Goal: Task Accomplishment & Management: Manage account settings

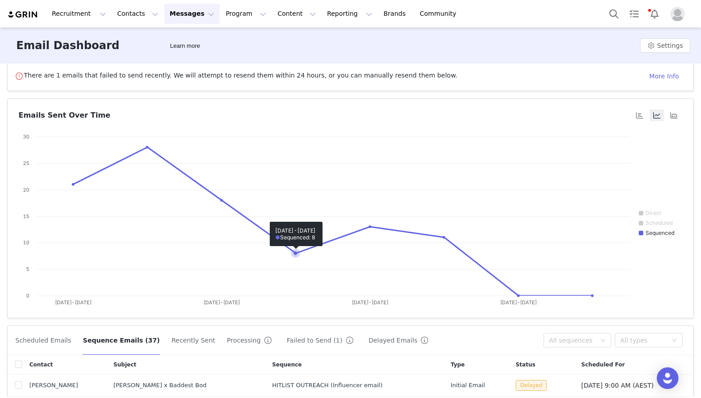
scroll to position [6, 0]
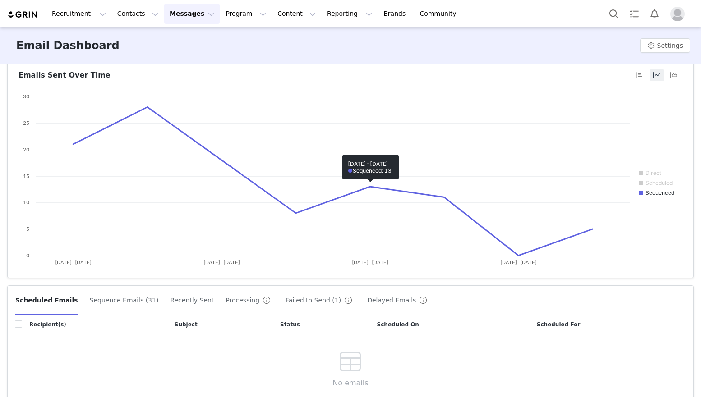
scroll to position [92, 0]
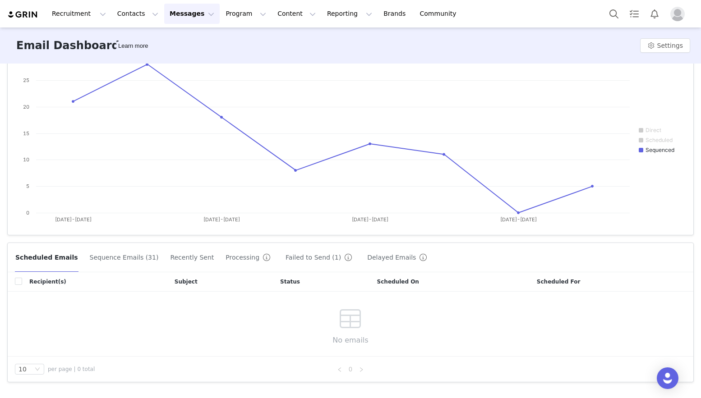
click at [285, 256] on button "Failed to Send (1)" at bounding box center [320, 257] width 71 height 14
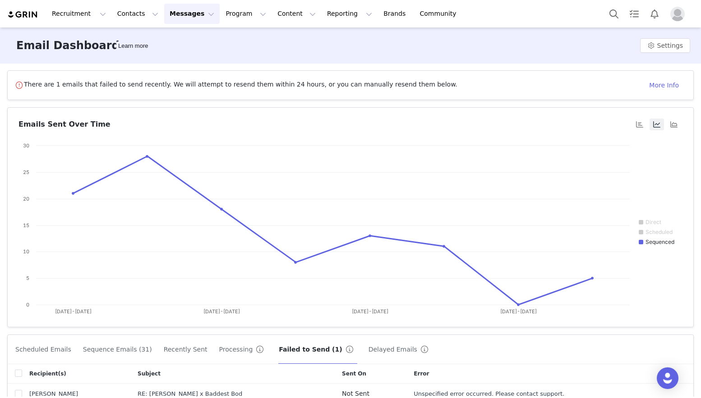
scroll to position [49, 0]
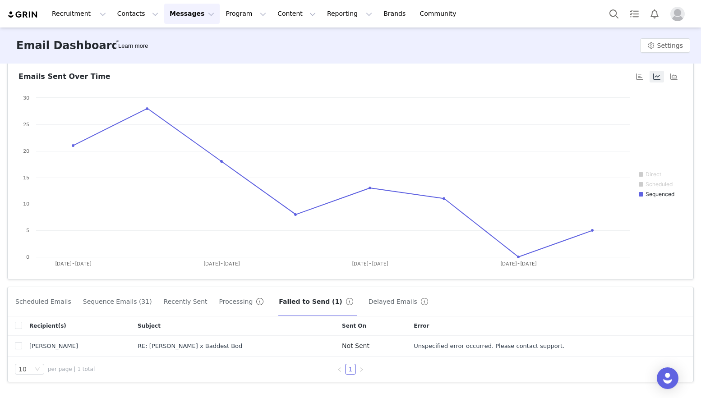
click at [202, 296] on div "Scheduled Emails Sequence Emails (31) Recently Sent Processing Failed to Send (…" at bounding box center [349, 302] width 668 height 14
click at [220, 306] on button "Processing" at bounding box center [243, 302] width 49 height 14
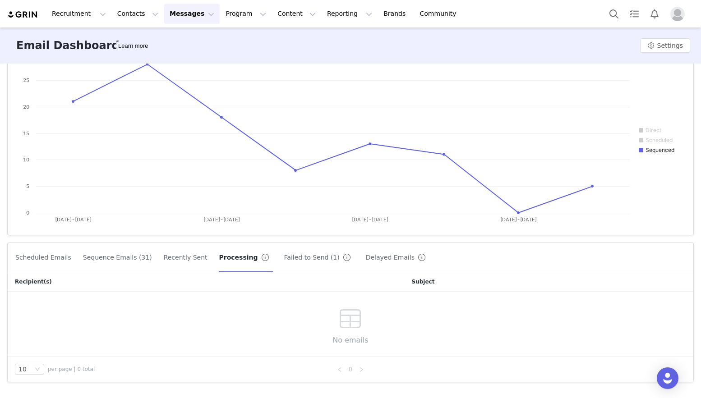
click at [168, 256] on button "Recently Sent" at bounding box center [185, 257] width 45 height 14
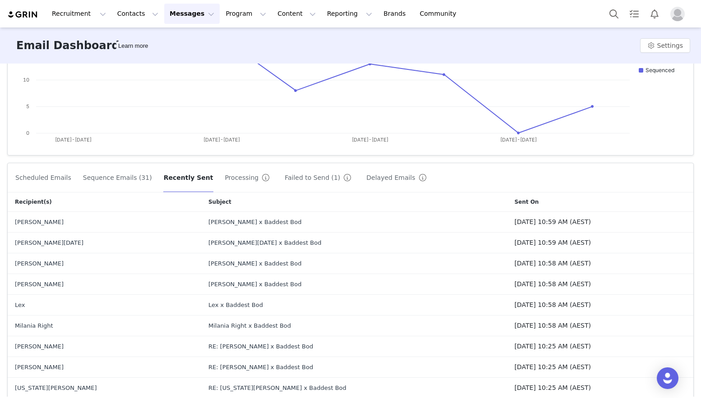
scroll to position [237, 0]
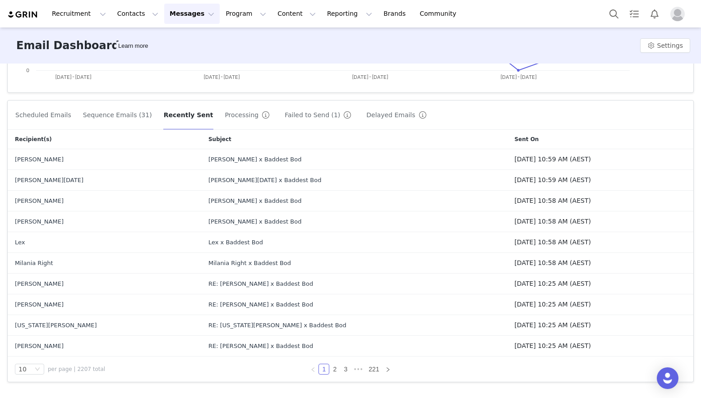
click at [117, 112] on button "Sequence Emails (31)" at bounding box center [118, 115] width 70 height 14
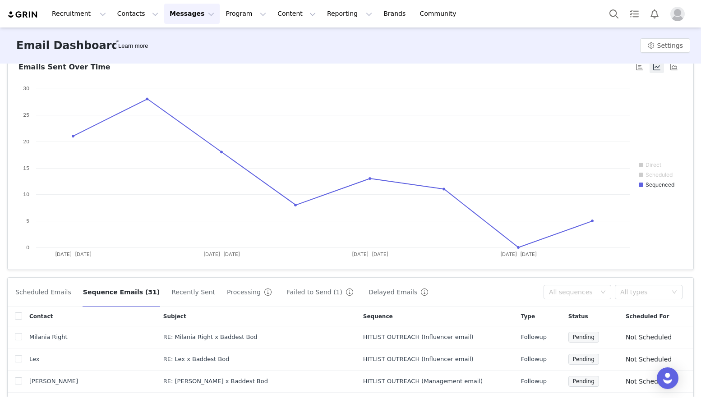
scroll to position [0, 0]
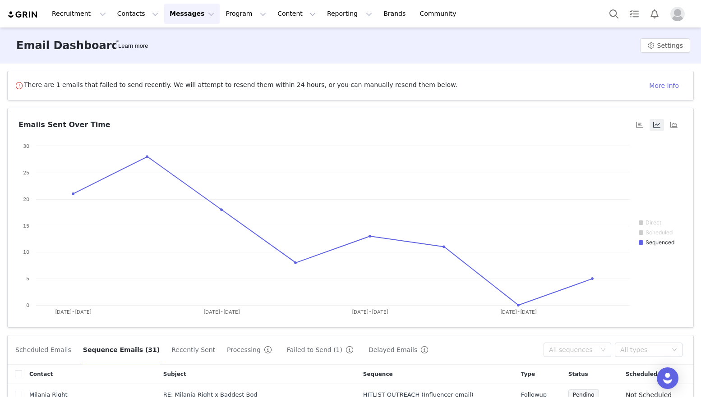
click at [20, 17] on img at bounding box center [23, 14] width 32 height 9
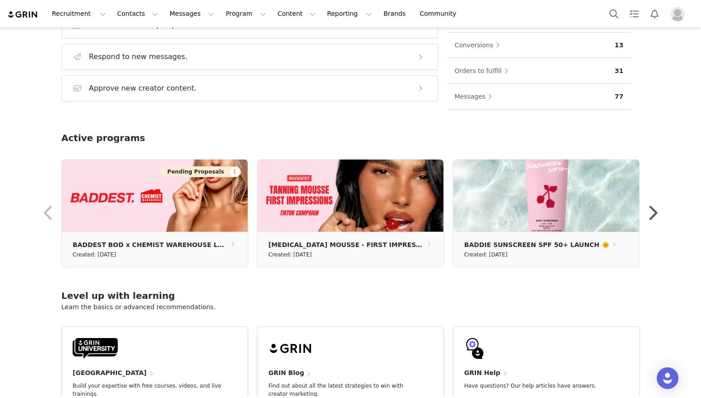
scroll to position [220, 0]
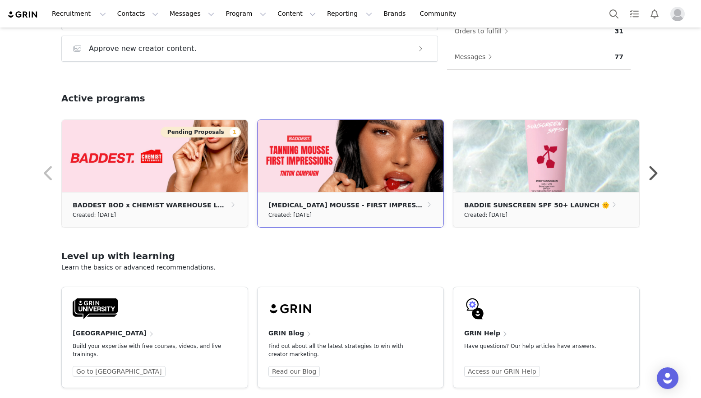
click at [341, 206] on p "TANNING MOUSSE - FIRST IMPRESSIONS CAMPAIGN" at bounding box center [346, 205] width 157 height 10
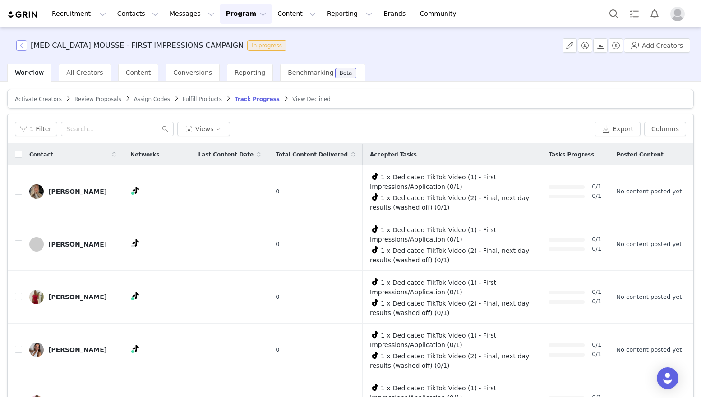
click at [20, 45] on button "button" at bounding box center [21, 45] width 11 height 11
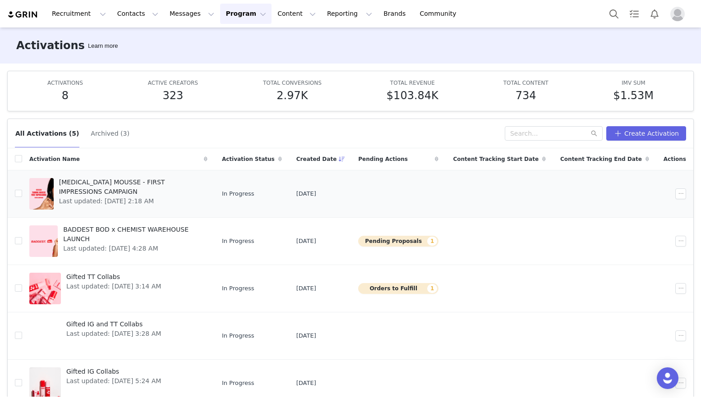
drag, startPoint x: 690, startPoint y: 216, endPoint x: 592, endPoint y: 185, distance: 103.7
click at [465, 174] on div "All Activations (5) Archived (3) Create Activation Activation Name Activation S…" at bounding box center [350, 254] width 701 height 286
click at [658, 176] on td at bounding box center [675, 193] width 37 height 47
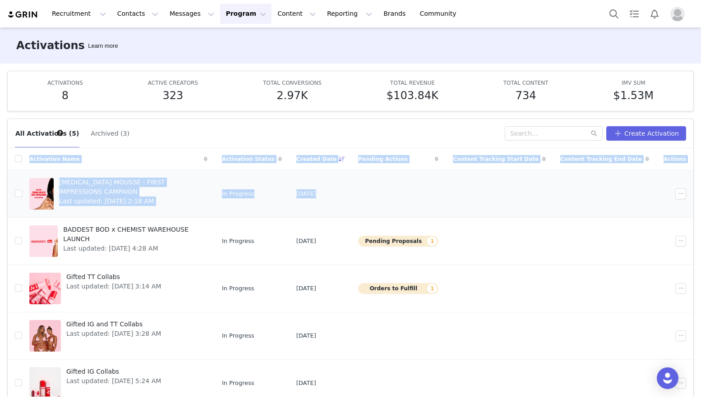
drag, startPoint x: 680, startPoint y: 182, endPoint x: 620, endPoint y: 175, distance: 59.9
click at [558, 177] on div "All Activations (5) Archived (3) Create Activation Activation Name Activation S…" at bounding box center [350, 254] width 701 height 286
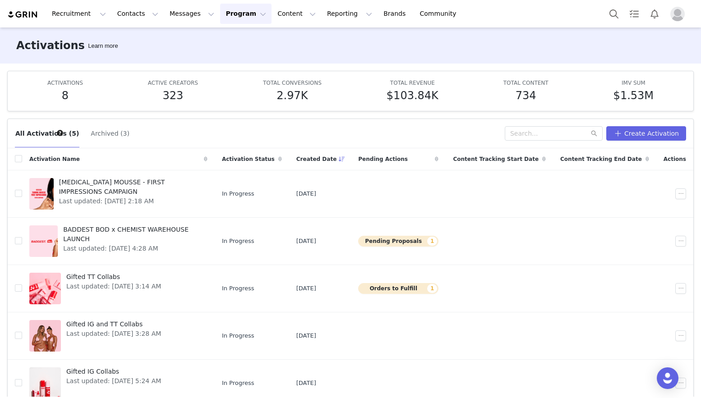
click at [689, 143] on div "All Activations (5) Archived (3) Create Activation" at bounding box center [351, 133] width 686 height 29
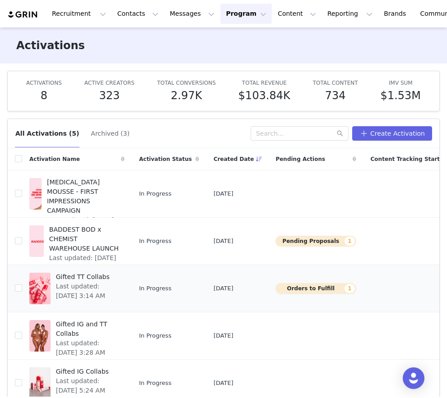
click at [57, 290] on span "Last updated: Sep 24, 2024 3:14 AM" at bounding box center [87, 291] width 63 height 19
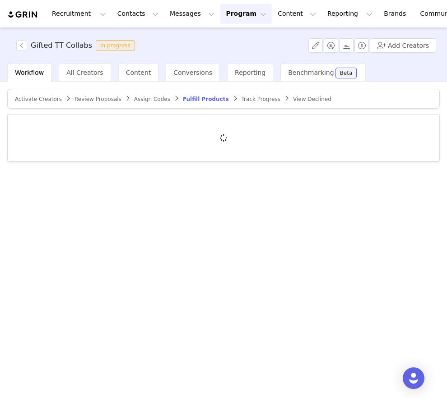
click at [241, 100] on span "Track Progress" at bounding box center [260, 99] width 39 height 6
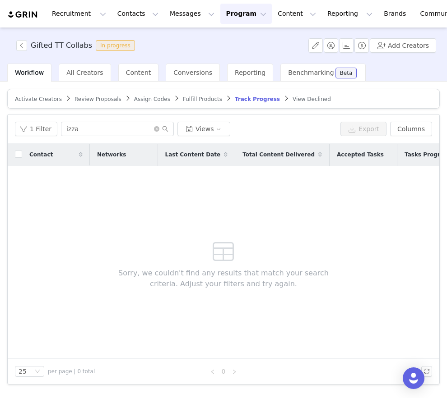
click at [86, 99] on span "Review Proposals" at bounding box center [97, 99] width 47 height 6
click at [42, 97] on span "Activate Creators" at bounding box center [38, 99] width 47 height 6
click at [193, 100] on span "Fulfill Products" at bounding box center [208, 99] width 39 height 6
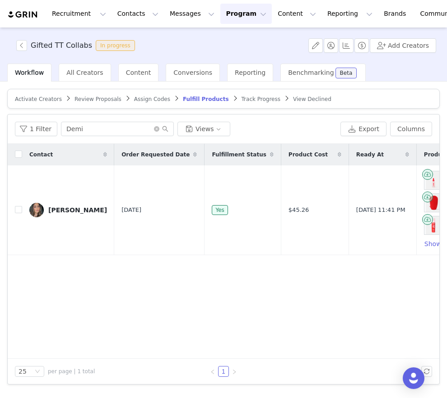
click at [250, 93] on article "Activate Creators Review Proposals Assign Codes Fulfill Products Track Progress…" at bounding box center [223, 99] width 432 height 20
click at [248, 102] on span "Track Progress" at bounding box center [260, 99] width 39 height 6
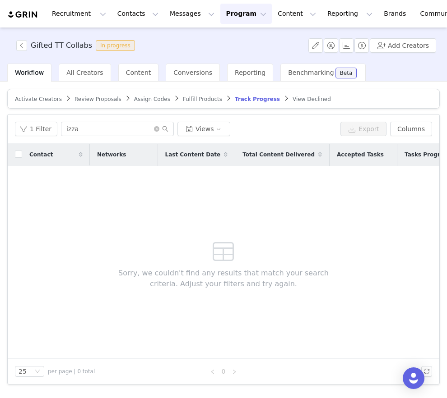
click at [203, 97] on span "Fulfill Products" at bounding box center [202, 99] width 39 height 6
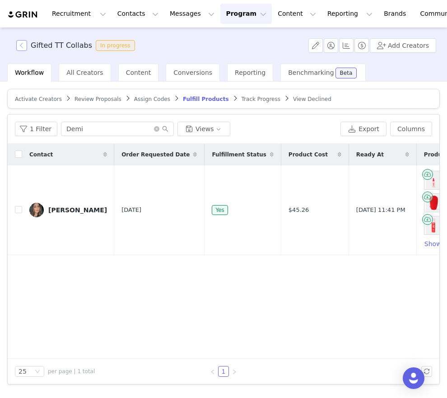
click at [17, 43] on button "button" at bounding box center [21, 45] width 11 height 11
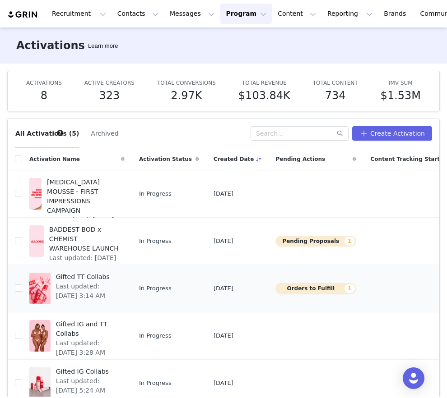
click at [284, 289] on button "Orders to Fulfill 1" at bounding box center [315, 288] width 80 height 11
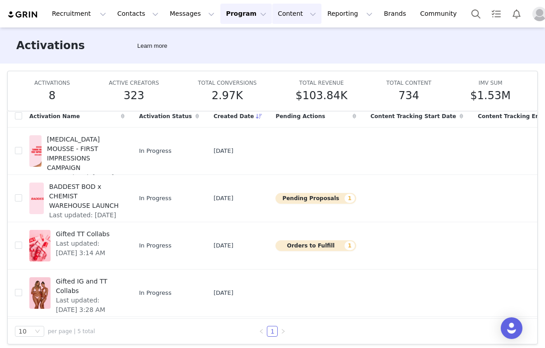
scroll to position [43, 0]
click at [164, 19] on button "Messages Messages" at bounding box center [191, 14] width 55 height 20
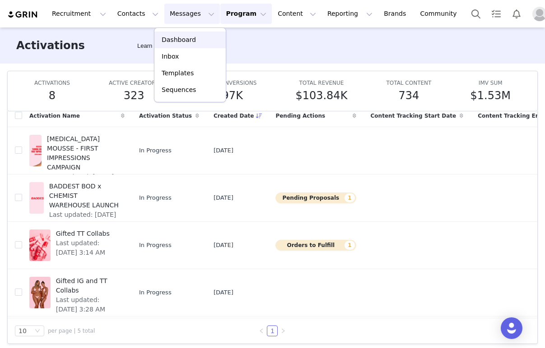
click at [183, 36] on p "Dashboard" at bounding box center [179, 39] width 34 height 9
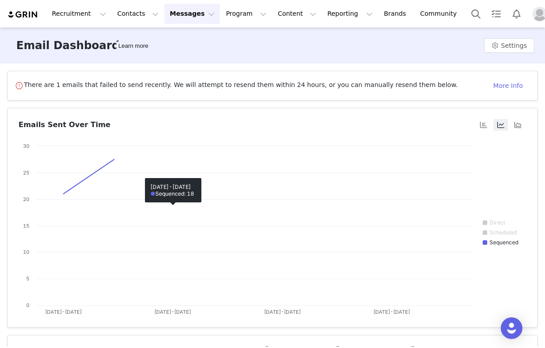
scroll to position [143, 0]
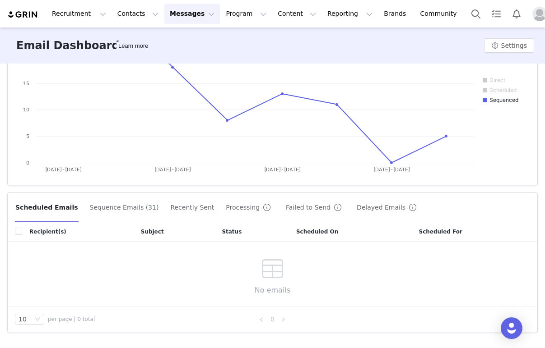
click at [120, 208] on button "Sequence Emails (31)" at bounding box center [124, 207] width 70 height 14
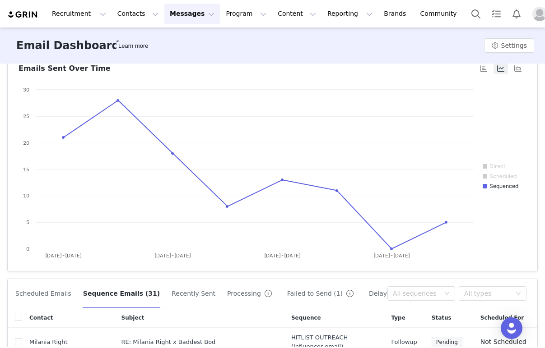
scroll to position [0, 0]
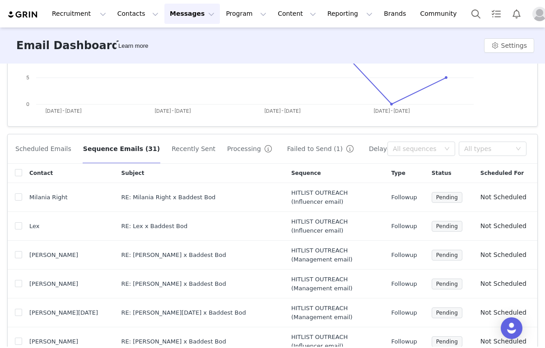
click at [42, 152] on button "Scheduled Emails" at bounding box center [43, 149] width 57 height 14
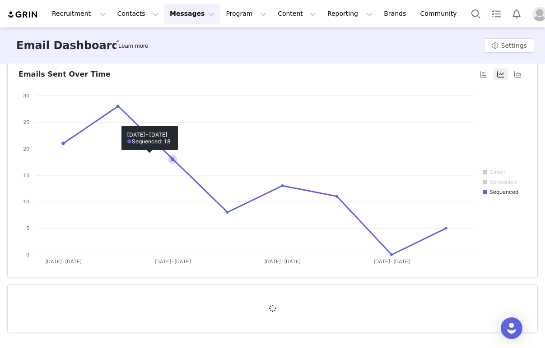
scroll to position [143, 0]
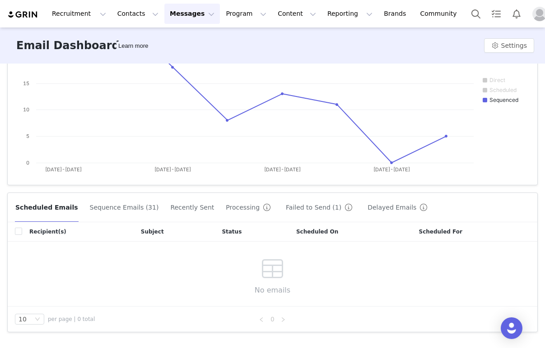
click at [309, 206] on button "Failed to Send (1)" at bounding box center [320, 207] width 71 height 14
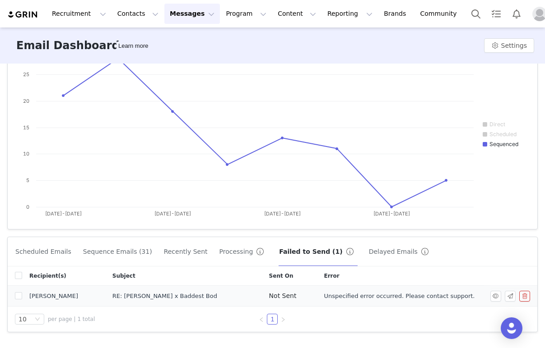
scroll to position [97, 0]
drag, startPoint x: 398, startPoint y: 299, endPoint x: 393, endPoint y: 297, distance: 5.1
click at [397, 298] on span "Unspecified error occurred. Please contact support." at bounding box center [399, 297] width 151 height 9
click at [316, 299] on td "Unspecified error occurred. Please contact support." at bounding box center [424, 297] width 217 height 21
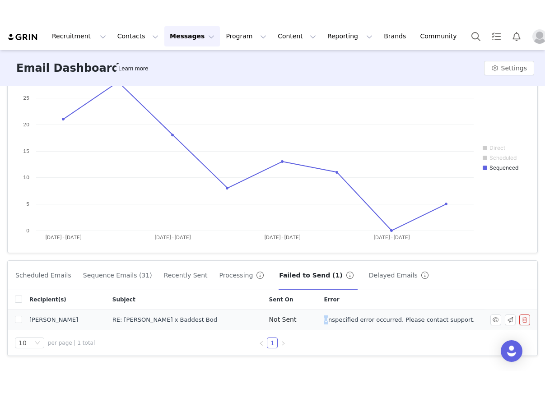
scroll to position [99, 0]
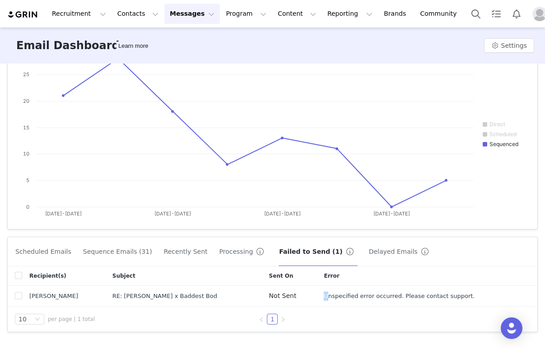
click at [181, 20] on button "Messages Messages" at bounding box center [191, 14] width 55 height 20
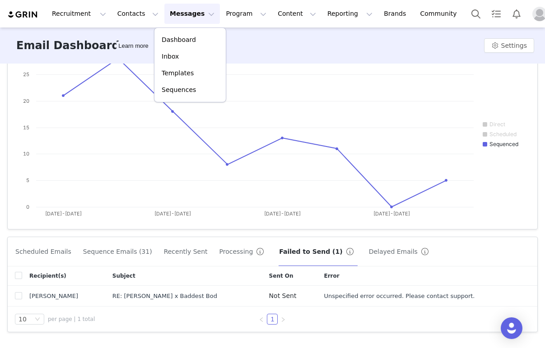
drag, startPoint x: 105, startPoint y: 39, endPoint x: 94, endPoint y: 52, distance: 16.7
click at [103, 41] on div "Email Dashboard Learn more Settings" at bounding box center [272, 46] width 545 height 36
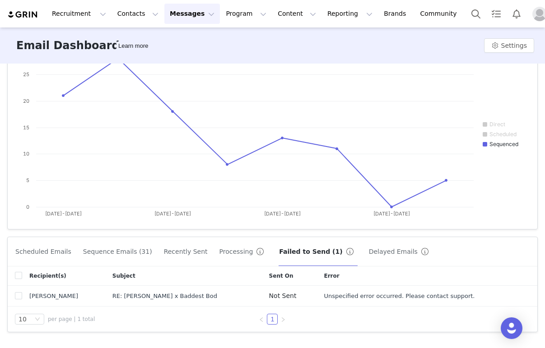
drag, startPoint x: 319, startPoint y: 341, endPoint x: 318, endPoint y: 347, distance: 6.8
click at [319, 342] on div "There are 1 emails that failed to send recently. We will attempt to resend them…" at bounding box center [272, 205] width 545 height 283
click at [315, 345] on div "There are 1 emails that failed to send recently. We will attempt to resend them…" at bounding box center [272, 205] width 545 height 283
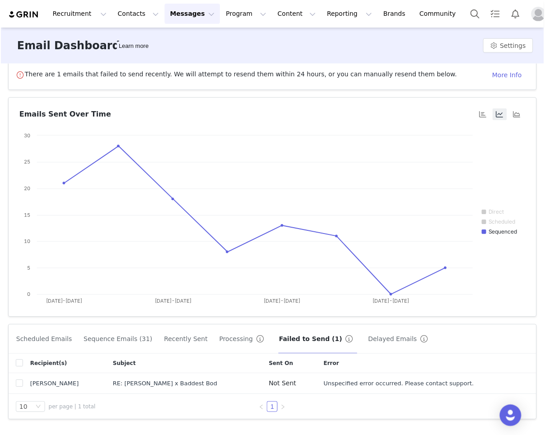
scroll to position [13, 0]
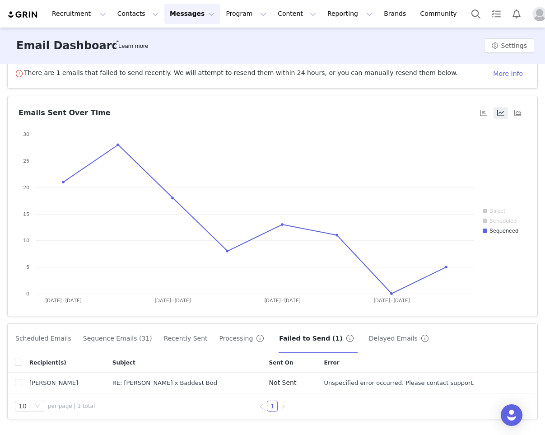
drag, startPoint x: 141, startPoint y: 385, endPoint x: 128, endPoint y: 370, distance: 20.2
click at [143, 382] on div "RE: Katie Fawn x Baddest Bod" at bounding box center [183, 382] width 142 height 9
click at [133, 385] on div "RE: Katie Fawn x Baddest Bod" at bounding box center [183, 382] width 142 height 9
click at [74, 15] on button "Recruitment Recruitment" at bounding box center [78, 14] width 65 height 20
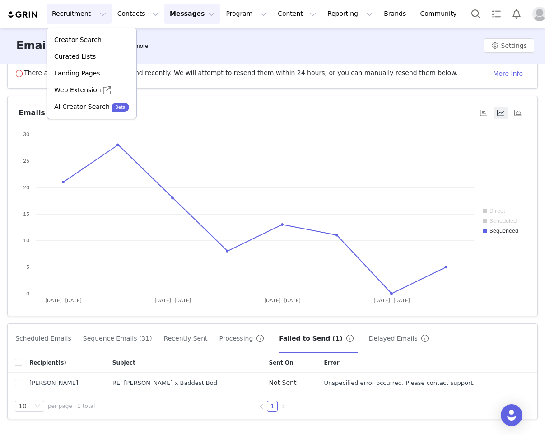
click at [187, 19] on button "Messages Messages" at bounding box center [191, 14] width 55 height 20
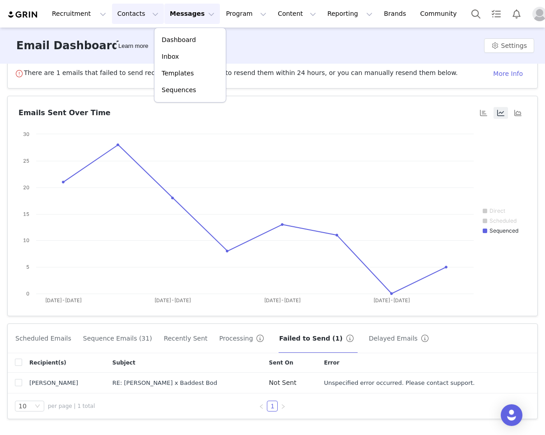
click at [132, 14] on button "Contacts Contacts" at bounding box center [138, 14] width 52 height 20
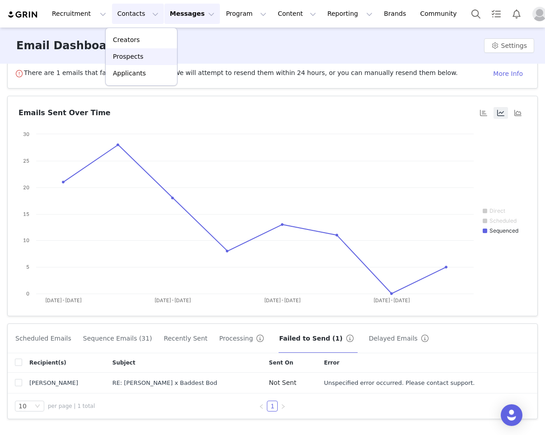
drag, startPoint x: 139, startPoint y: 51, endPoint x: 139, endPoint y: 60, distance: 8.6
click at [139, 51] on link "Prospects" at bounding box center [141, 56] width 71 height 17
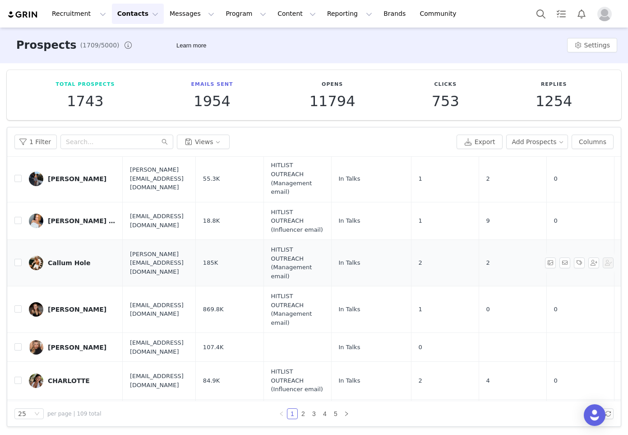
scroll to position [792, 0]
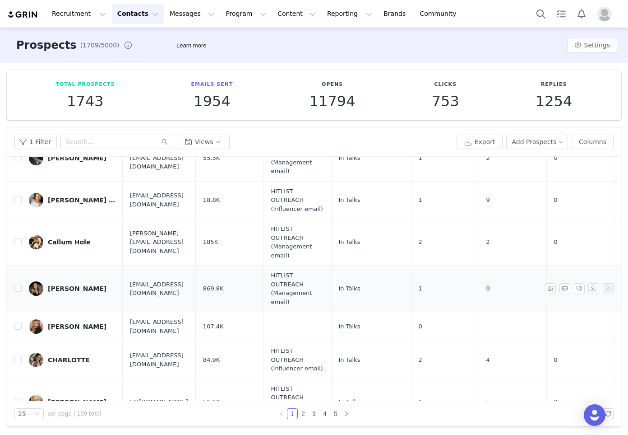
click at [57, 285] on div "Casee Brim" at bounding box center [77, 288] width 59 height 7
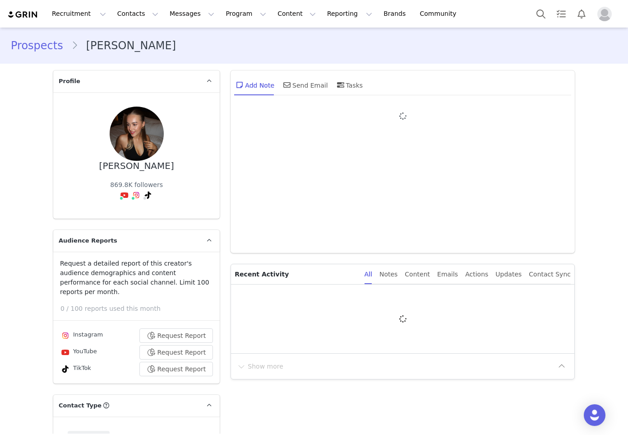
type input "+1 (United States)"
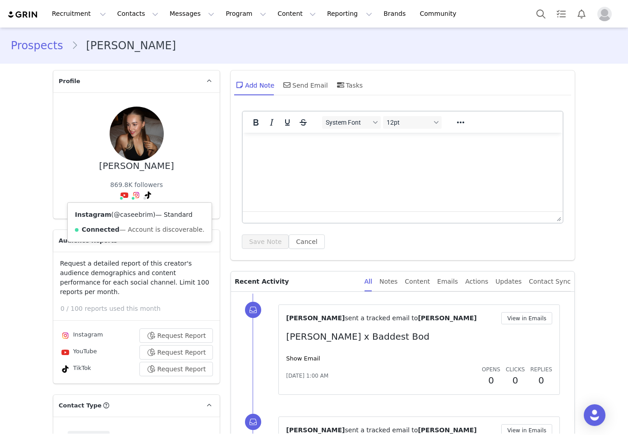
click at [134, 216] on link "@caseebrim" at bounding box center [133, 214] width 39 height 7
click at [39, 48] on link "Prospects" at bounding box center [41, 45] width 60 height 16
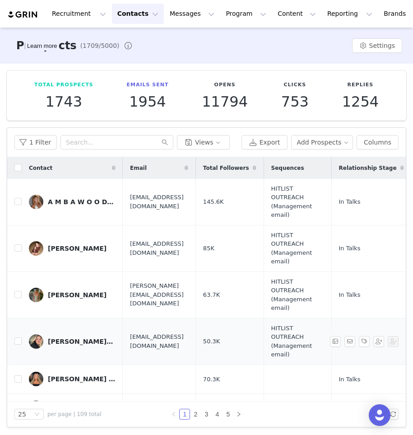
scroll to position [0, 0]
